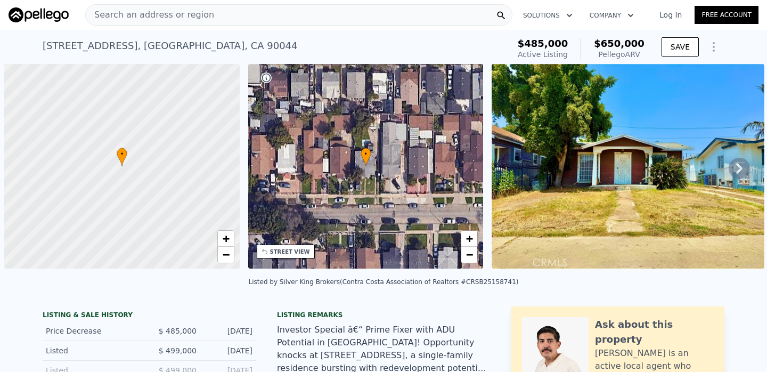
checkbox input "false"
checkbox input "true"
type input "$ 642,000"
type input "$ 82,813"
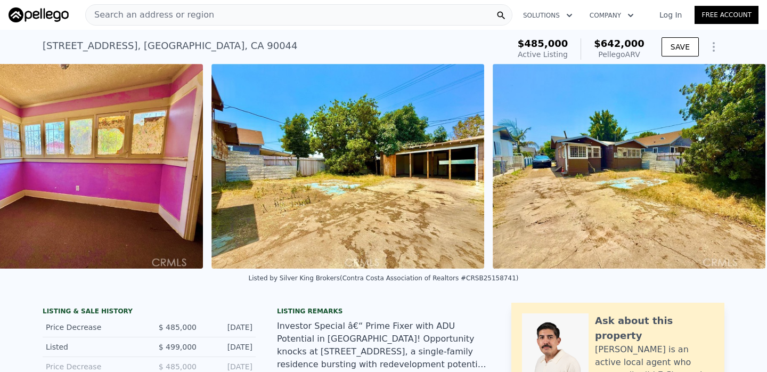
scroll to position [0, 3376]
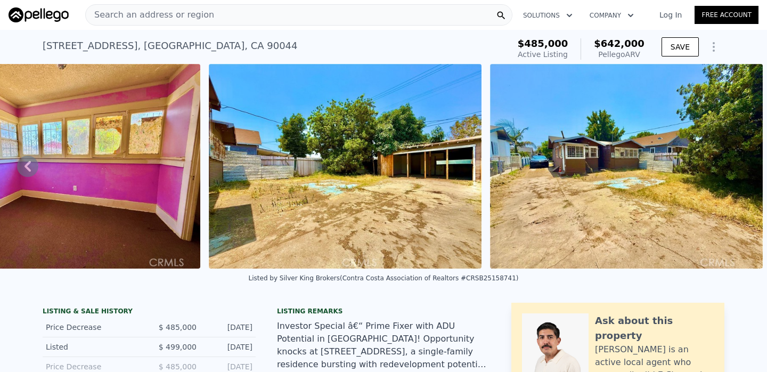
click at [309, 13] on div "Search an address or region" at bounding box center [298, 14] width 427 height 21
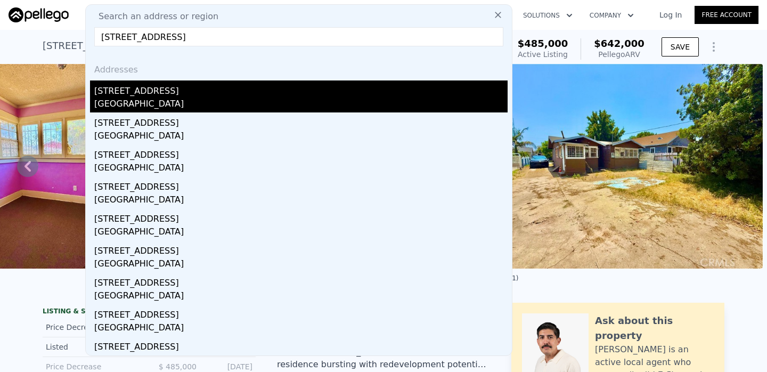
type input "[STREET_ADDRESS]"
click at [283, 96] on div "[STREET_ADDRESS]" at bounding box center [300, 88] width 413 height 17
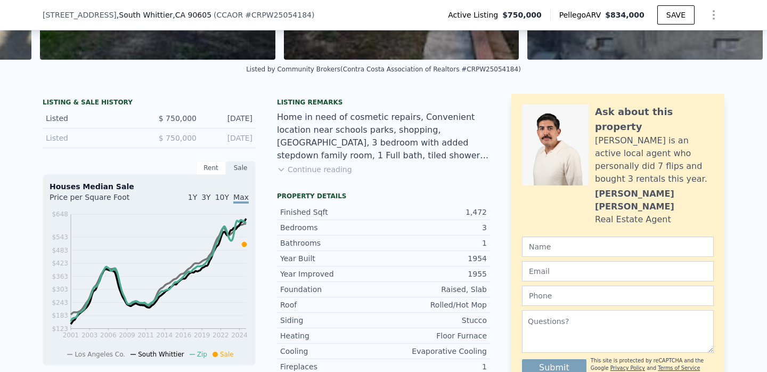
scroll to position [228, 0]
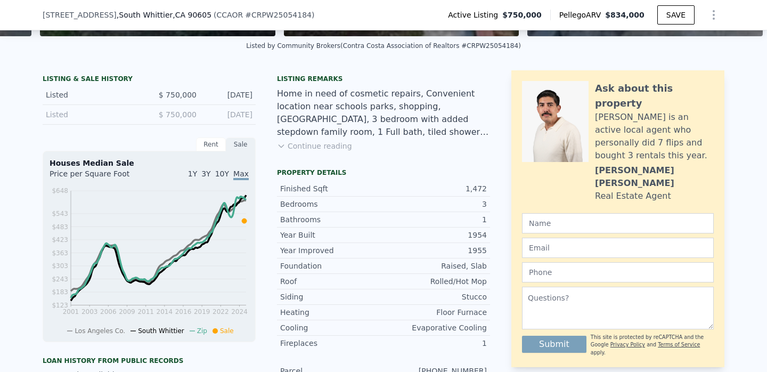
click at [312, 147] on button "Continue reading" at bounding box center [314, 146] width 75 height 11
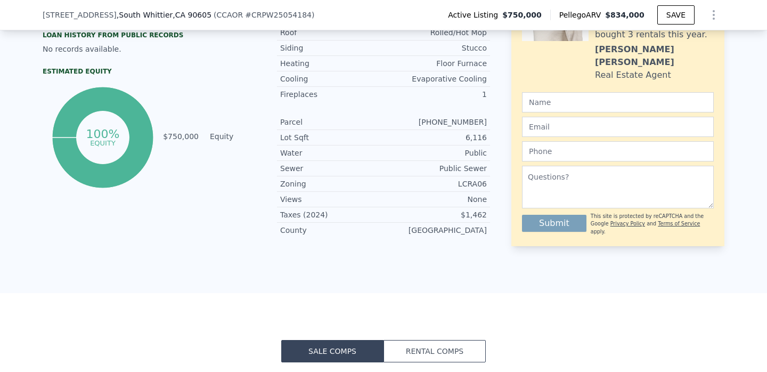
scroll to position [553, 0]
